Goal: Task Accomplishment & Management: Manage account settings

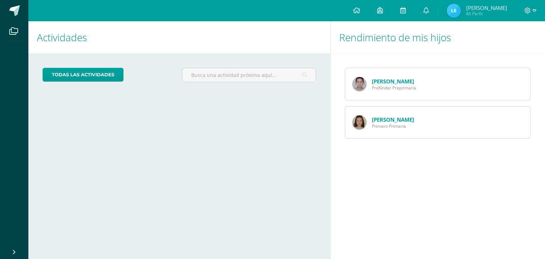
click at [380, 120] on link "[PERSON_NAME]" at bounding box center [393, 119] width 42 height 7
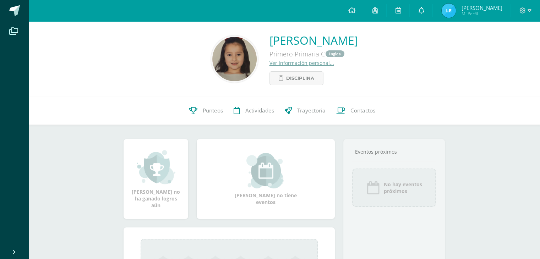
click at [424, 8] on icon at bounding box center [421, 10] width 6 height 6
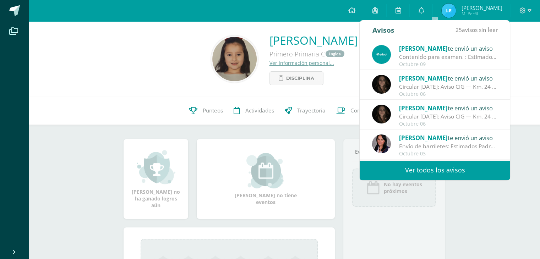
click at [419, 64] on div "Octubre 09" at bounding box center [448, 64] width 99 height 6
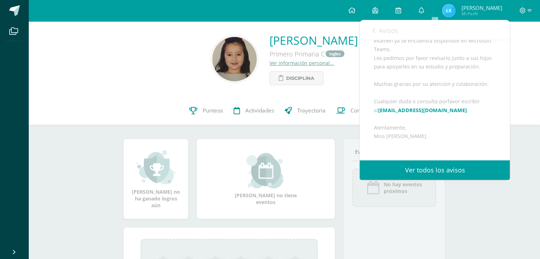
scroll to position [106, 0]
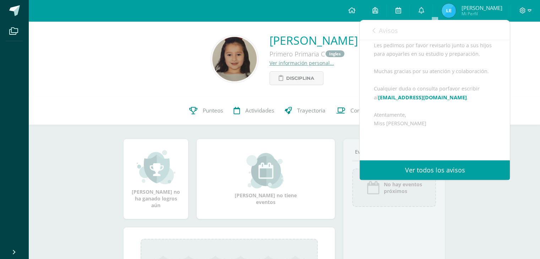
click at [226, 96] on div "María Aurora Fariñas Erazo Primero Primaria C Ingles Ver información personal..…" at bounding box center [283, 58] width 511 height 75
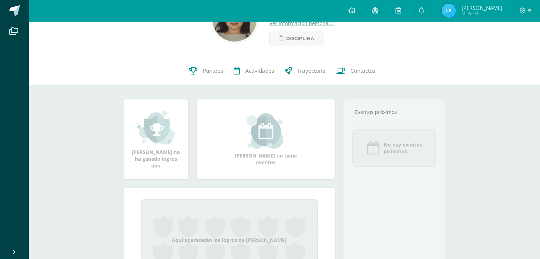
scroll to position [0, 0]
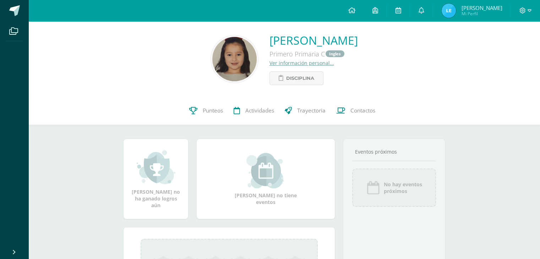
drag, startPoint x: 389, startPoint y: 15, endPoint x: 382, endPoint y: 26, distance: 13.5
click at [382, 26] on div "María Aurora Fariñas Erazo Primero Primaria C Ingles Ver información personal..…" at bounding box center [283, 58] width 511 height 75
click at [378, 12] on icon at bounding box center [375, 10] width 6 height 6
click at [401, 12] on icon at bounding box center [398, 10] width 6 height 6
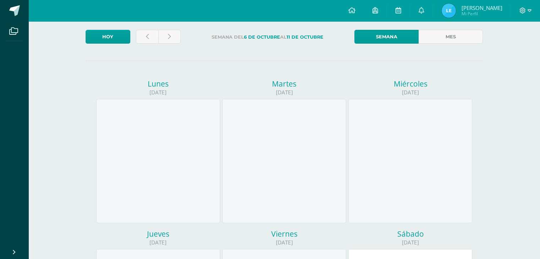
scroll to position [35, 0]
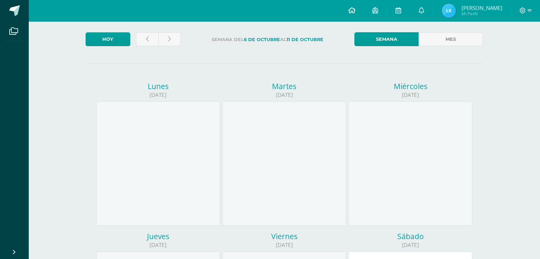
click at [355, 12] on icon at bounding box center [351, 10] width 7 height 6
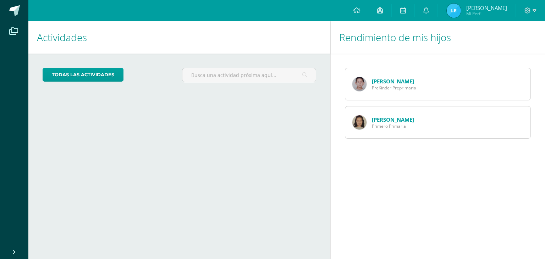
click at [396, 122] on link "María Fariñas" at bounding box center [393, 119] width 42 height 7
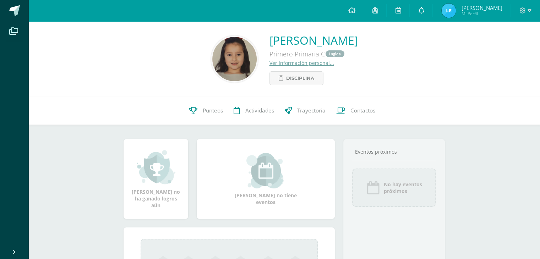
click at [431, 15] on link at bounding box center [421, 10] width 23 height 21
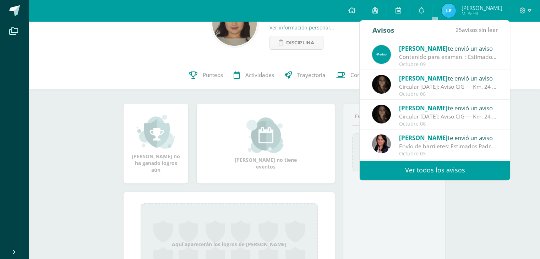
click at [450, 171] on link "Ver todos los avisos" at bounding box center [434, 170] width 150 height 20
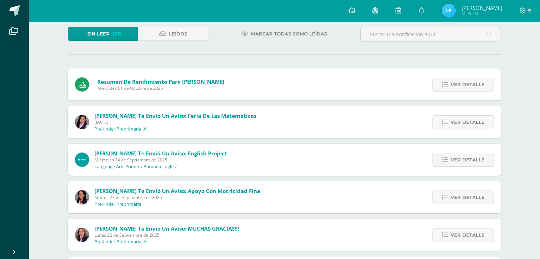
scroll to position [71, 0]
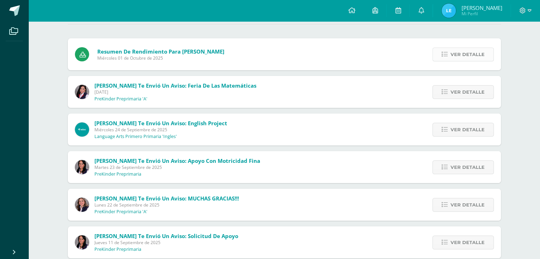
click at [473, 56] on span "Ver detalle" at bounding box center [467, 54] width 34 height 13
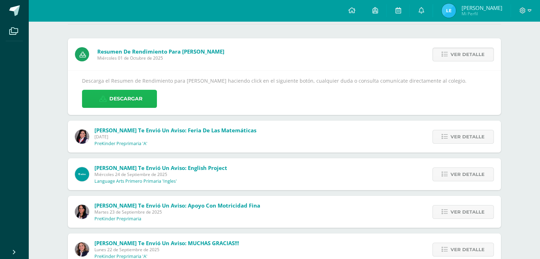
click at [135, 101] on span "Descargar" at bounding box center [125, 98] width 33 height 17
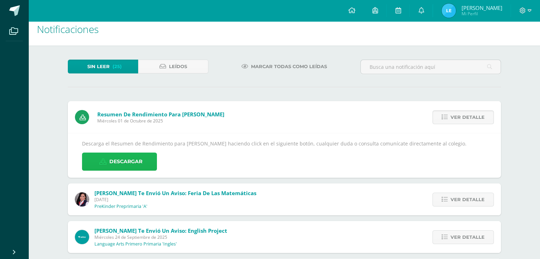
scroll to position [0, 0]
